Goal: Navigation & Orientation: Find specific page/section

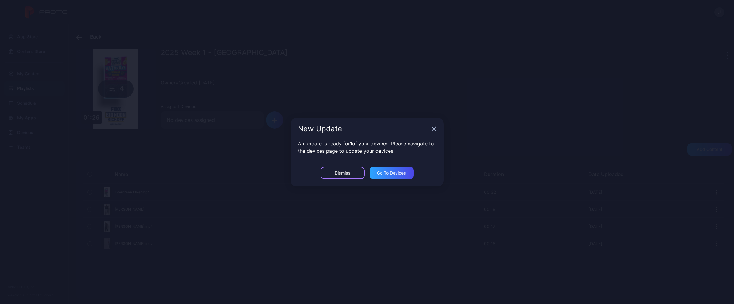
click at [341, 177] on div "Dismiss" at bounding box center [343, 173] width 44 height 12
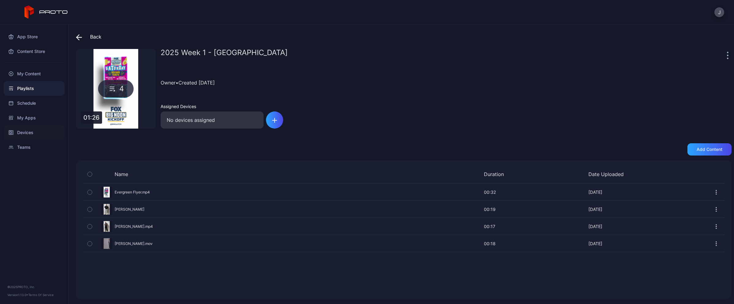
click at [29, 132] on div "Devices" at bounding box center [34, 132] width 61 height 15
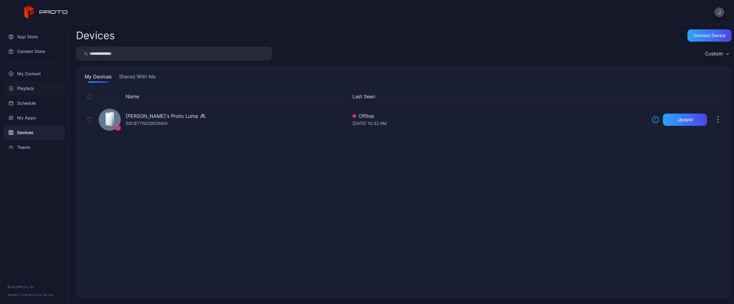
click at [33, 89] on div "Playlists" at bounding box center [34, 88] width 61 height 15
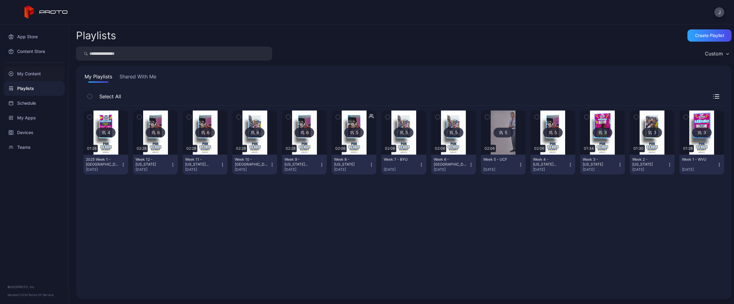
click at [30, 73] on div "My Content" at bounding box center [34, 74] width 61 height 15
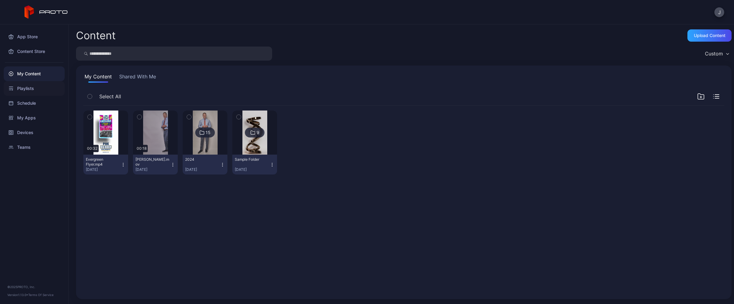
click at [37, 91] on div "Playlists" at bounding box center [34, 88] width 61 height 15
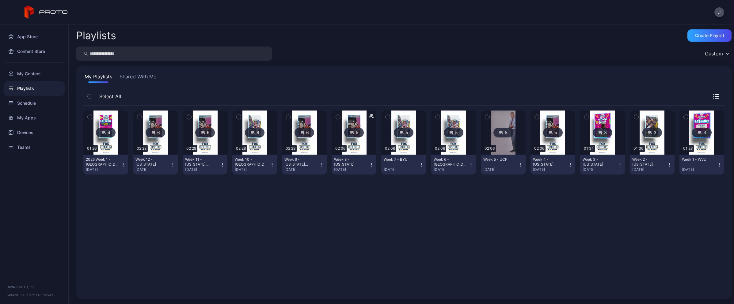
click at [104, 133] on icon at bounding box center [103, 133] width 3 height 0
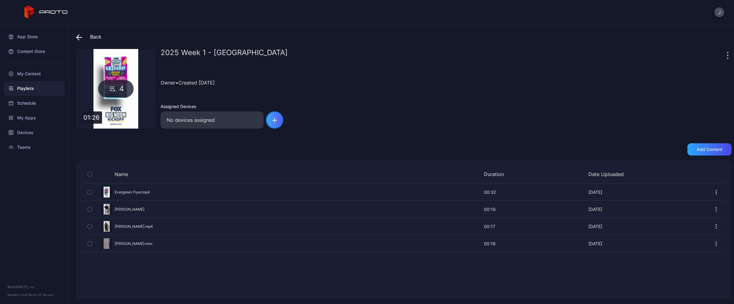
click at [273, 121] on icon "button" at bounding box center [274, 120] width 5 height 5
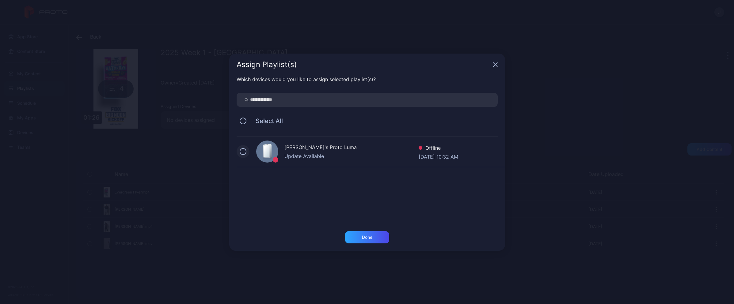
click at [246, 151] on button at bounding box center [243, 151] width 7 height 7
click at [246, 151] on icon at bounding box center [243, 151] width 7 height 7
click at [246, 151] on button at bounding box center [243, 151] width 7 height 7
click at [365, 241] on div "Done" at bounding box center [367, 237] width 44 height 12
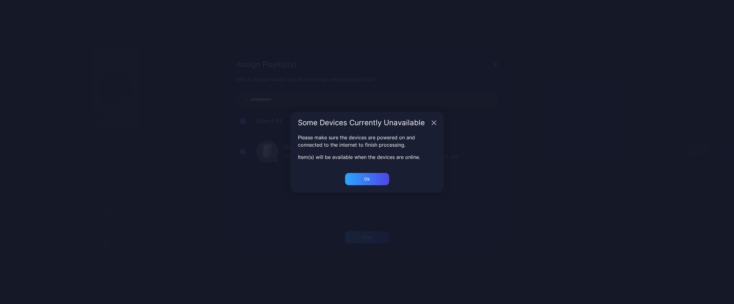
click at [365, 231] on div "Ok" at bounding box center [367, 241] width 276 height 20
click at [367, 235] on div "Ok" at bounding box center [367, 237] width 10 height 5
